Goal: Find specific page/section: Find specific page/section

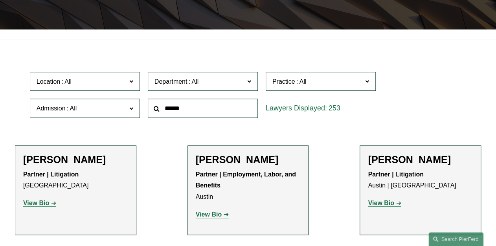
scroll to position [189, 0]
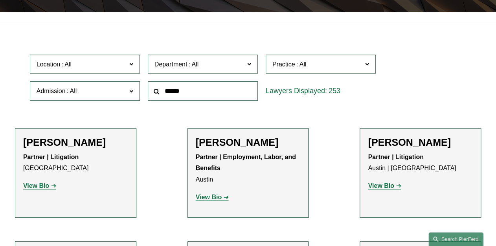
click at [218, 90] on input "text" at bounding box center [203, 90] width 110 height 19
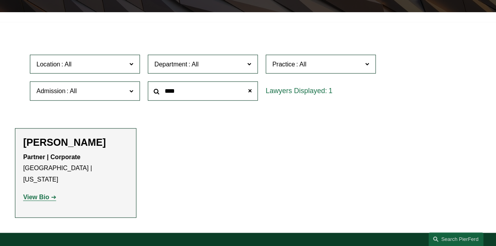
type input "****"
click at [41, 194] on strong "View Bio" at bounding box center [36, 197] width 26 height 7
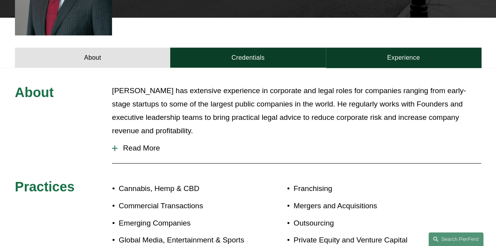
scroll to position [283, 0]
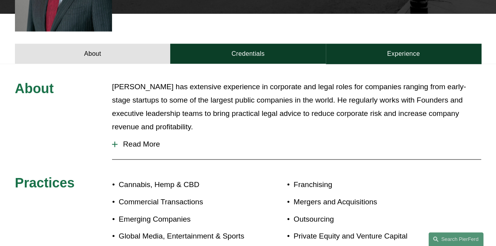
click at [143, 140] on span "Read More" at bounding box center [300, 144] width 364 height 9
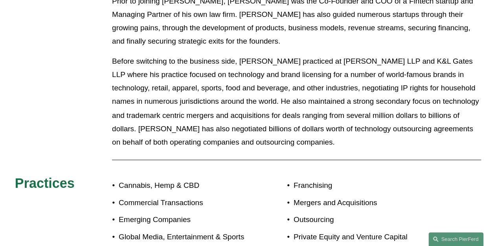
scroll to position [534, 0]
